Goal: Task Accomplishment & Management: Manage account settings

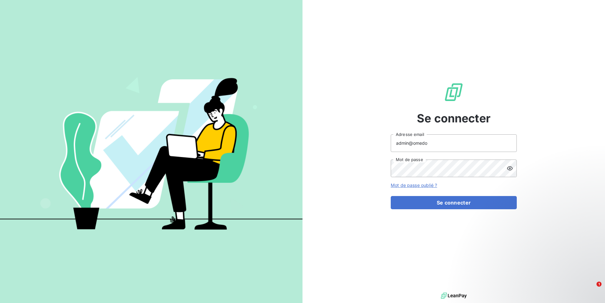
type input "admin@omedo"
click at [391, 196] on button "Se connecter" at bounding box center [454, 202] width 126 height 13
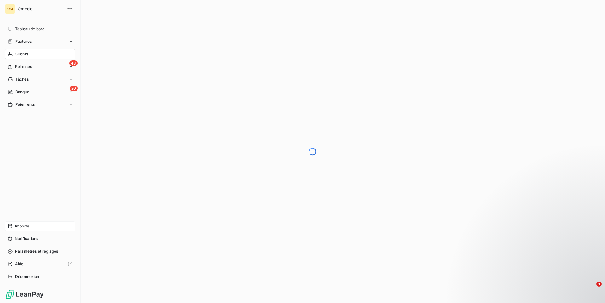
click at [33, 225] on div "Imports" at bounding box center [40, 226] width 70 height 10
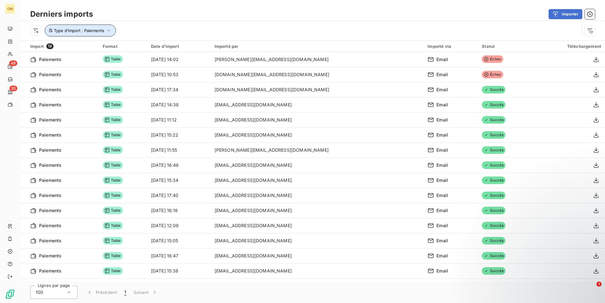
click at [110, 32] on icon "button" at bounding box center [109, 30] width 6 height 6
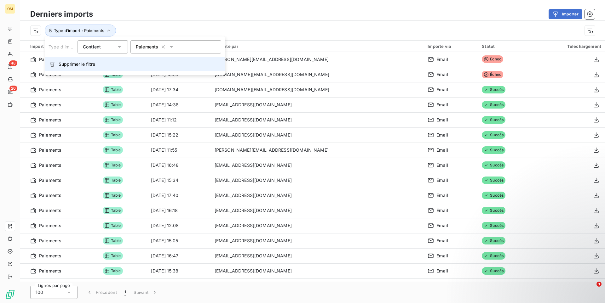
click at [88, 60] on button "Supprimer le filtre" at bounding box center [135, 64] width 180 height 14
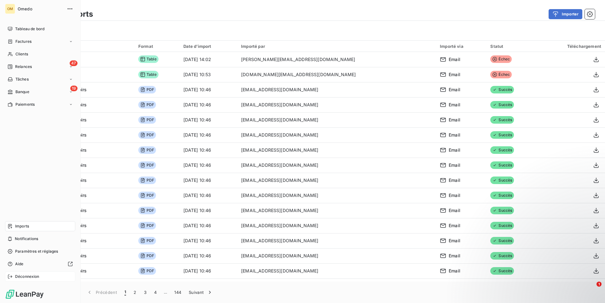
click at [26, 277] on span "Déconnexion" at bounding box center [27, 277] width 24 height 6
